Goal: Task Accomplishment & Management: Use online tool/utility

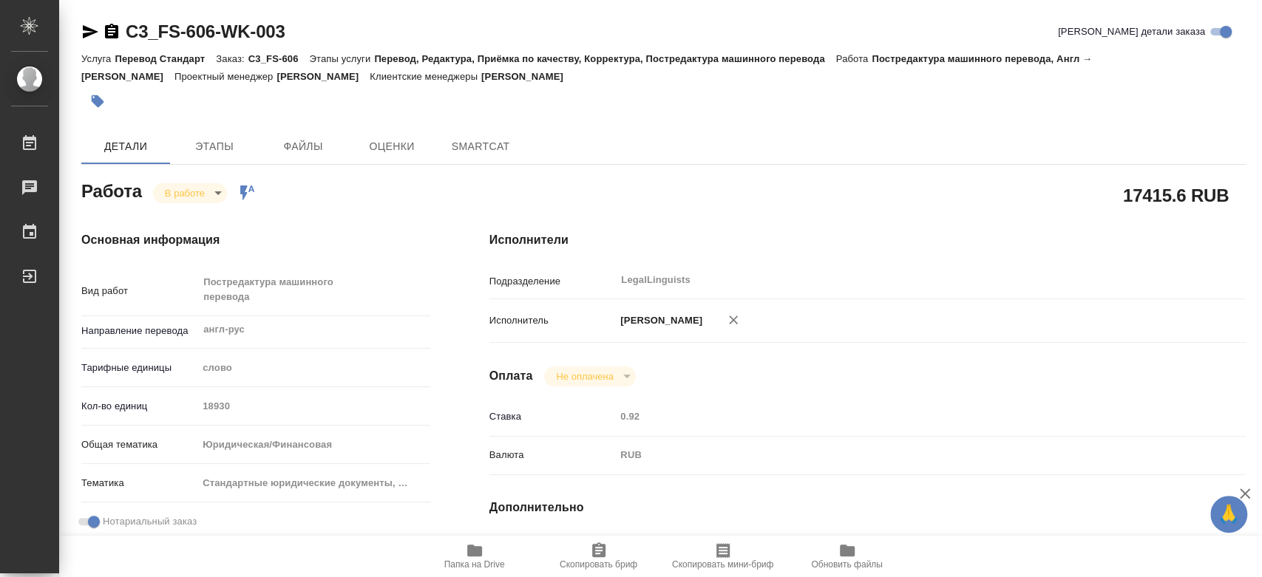
type textarea "x"
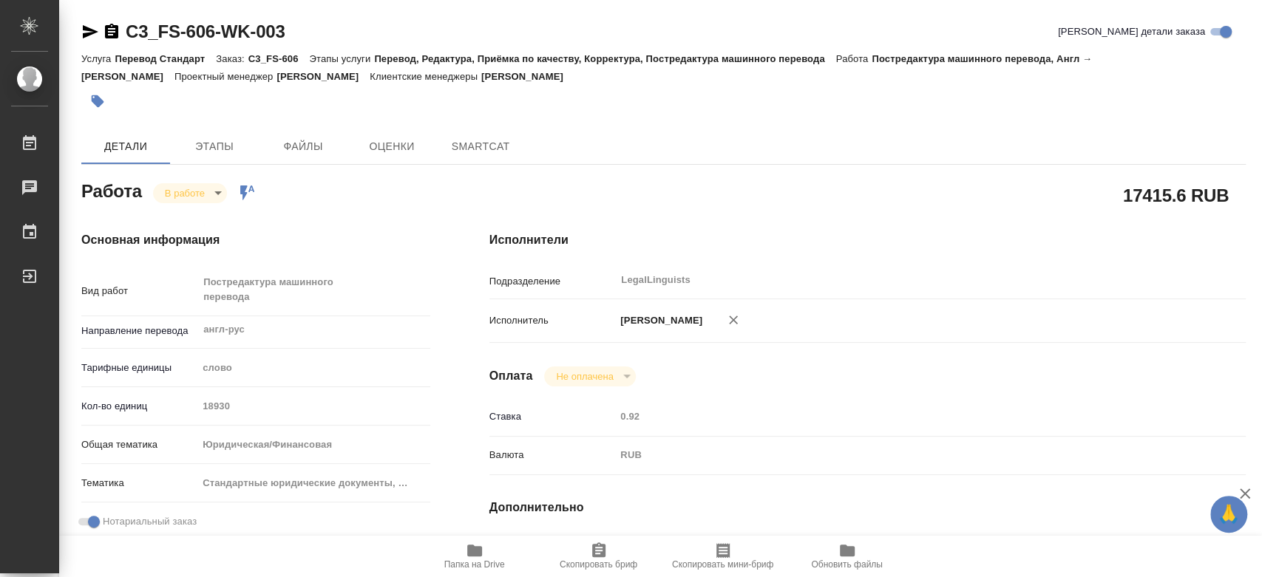
type textarea "x"
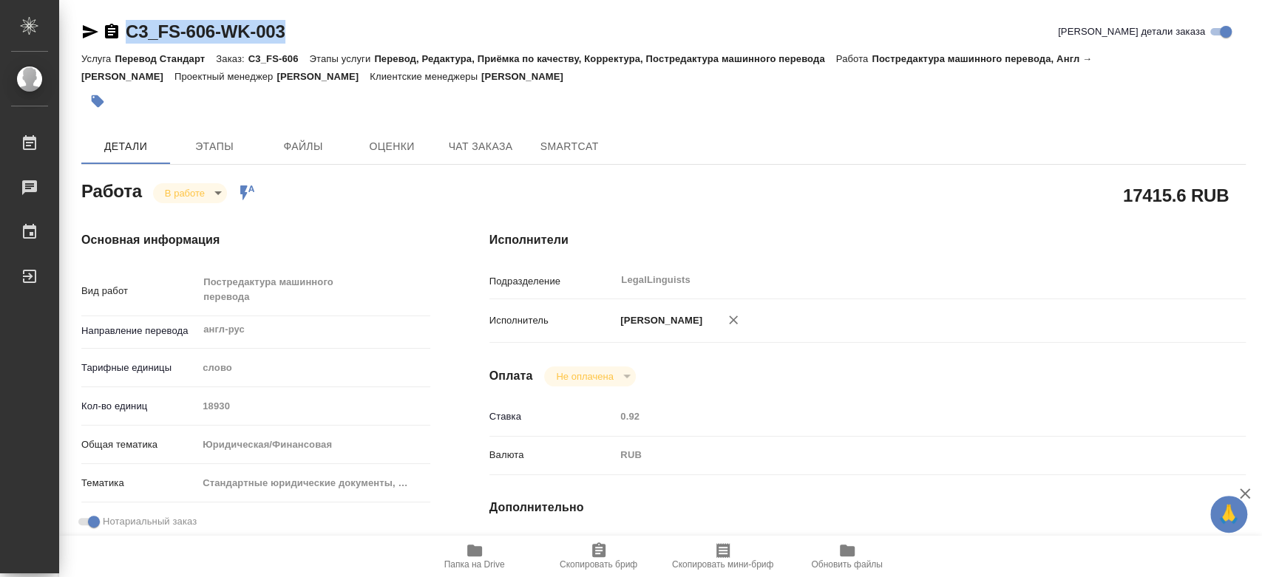
drag, startPoint x: 288, startPoint y: 22, endPoint x: 126, endPoint y: 25, distance: 162.7
click at [126, 25] on div "C3_FS-606-WK-003 [PERSON_NAME] детали заказа" at bounding box center [663, 32] width 1164 height 24
type textarea "x"
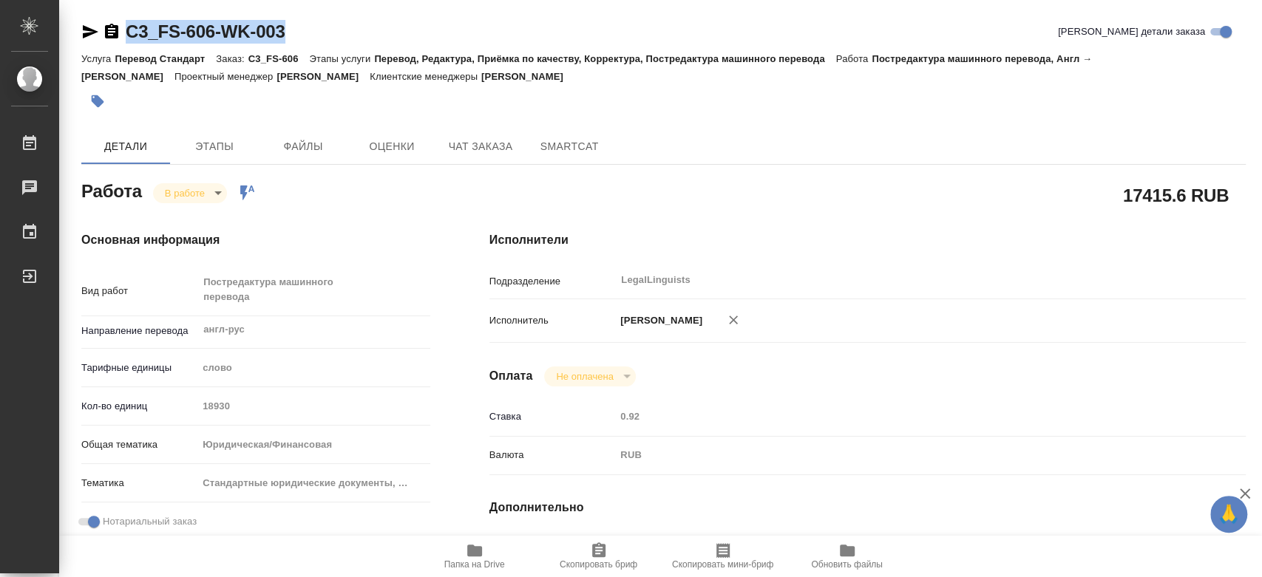
type textarea "x"
copy link "C3_FS-606-WK-003"
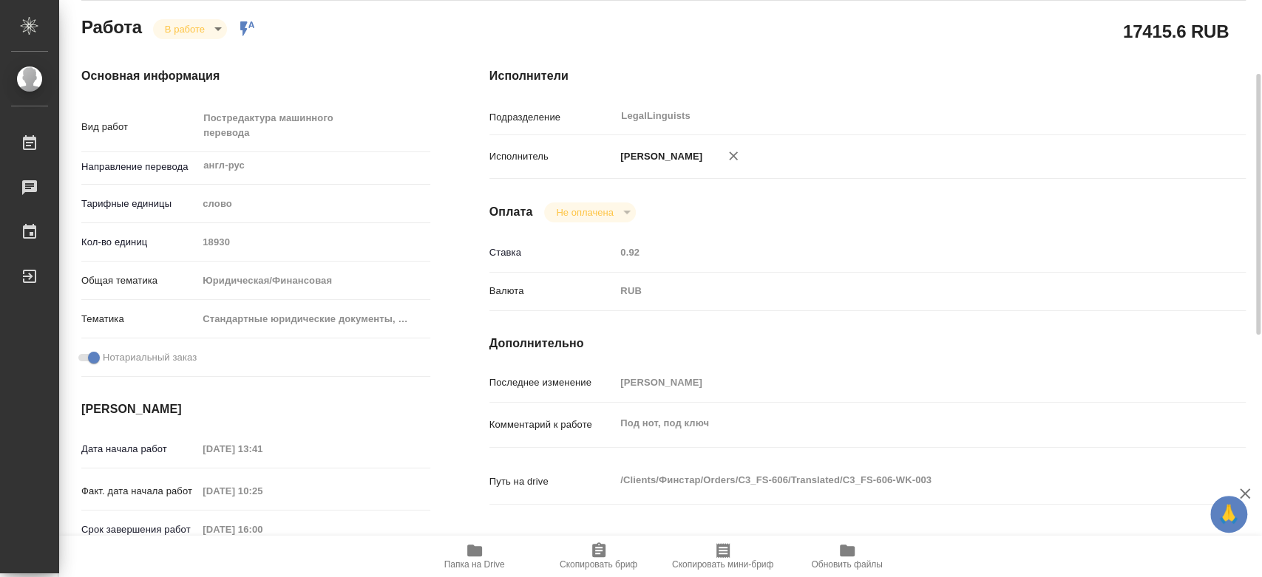
type textarea "x"
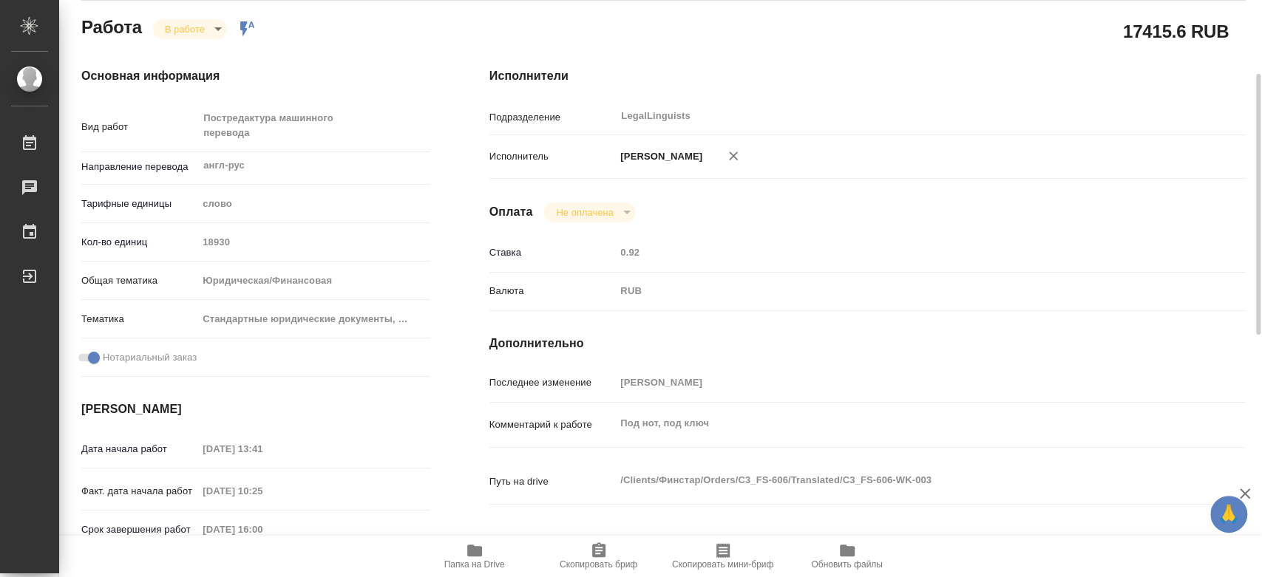
scroll to position [492, 0]
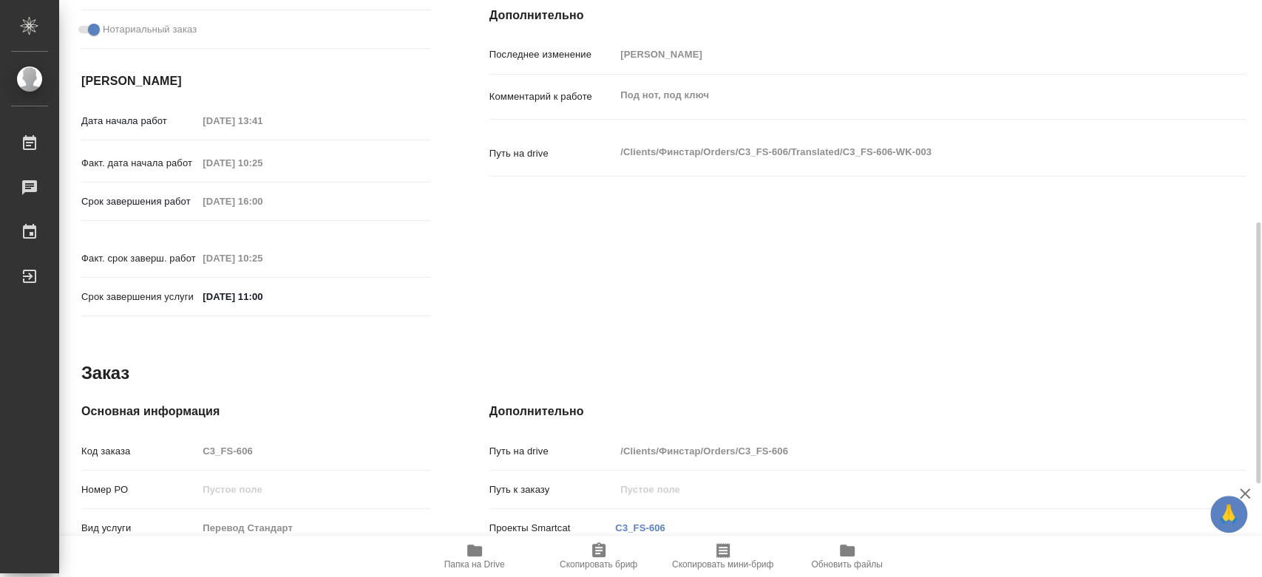
click at [802, 322] on div "Работа В работе inProgress Работа включена в последовательность 17415.6 RUB Осн…" at bounding box center [663, 222] width 1164 height 1076
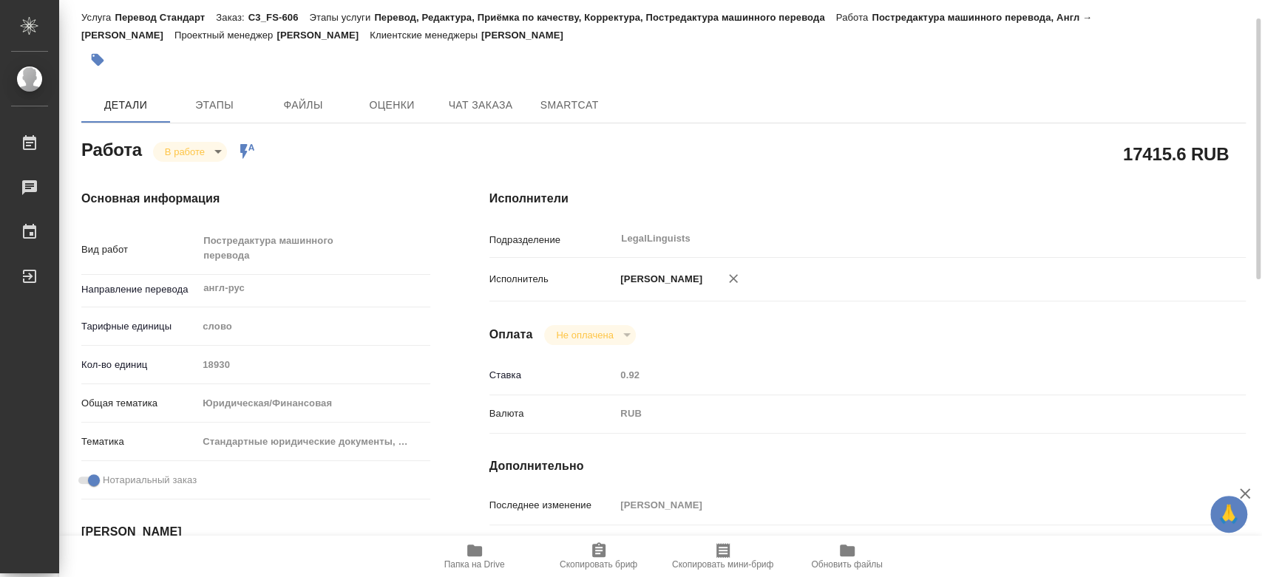
scroll to position [0, 0]
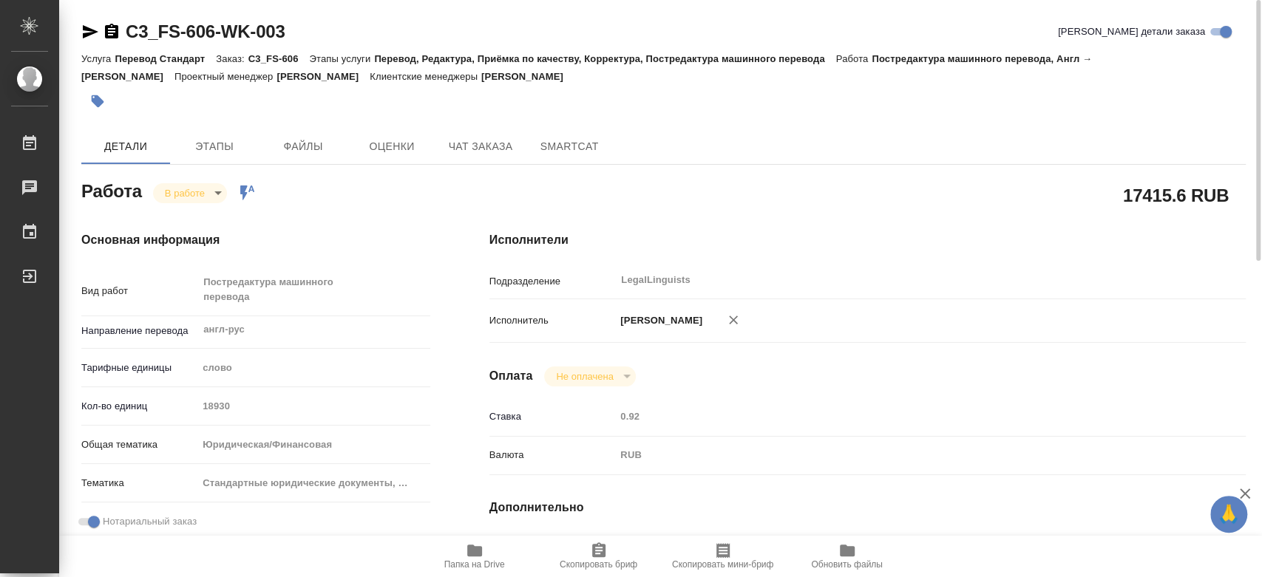
click at [487, 546] on span "Папка на Drive" at bounding box center [474, 556] width 106 height 28
